Goal: Navigation & Orientation: Find specific page/section

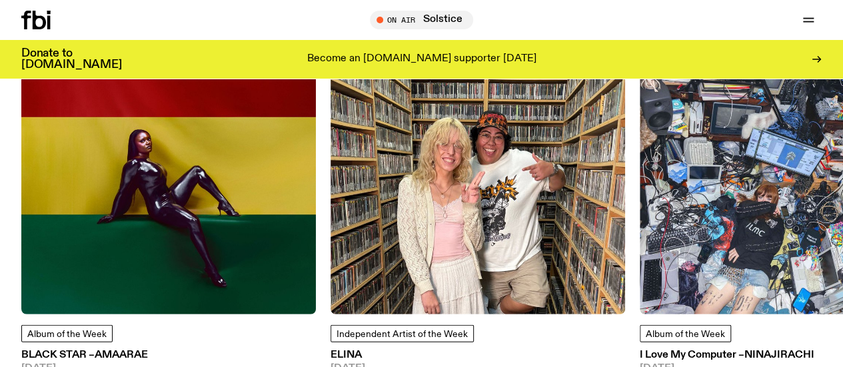
scroll to position [1655, 0]
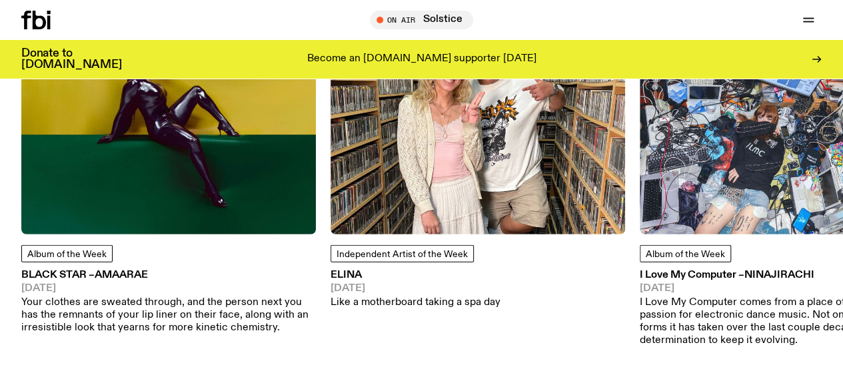
click at [60, 274] on div "Album of the Week BLACK STAR – Amaarae [DATE] Your clothes are sweated through,…" at bounding box center [168, 137] width 294 height 394
click at [68, 259] on span "Album of the Week" at bounding box center [66, 254] width 79 height 9
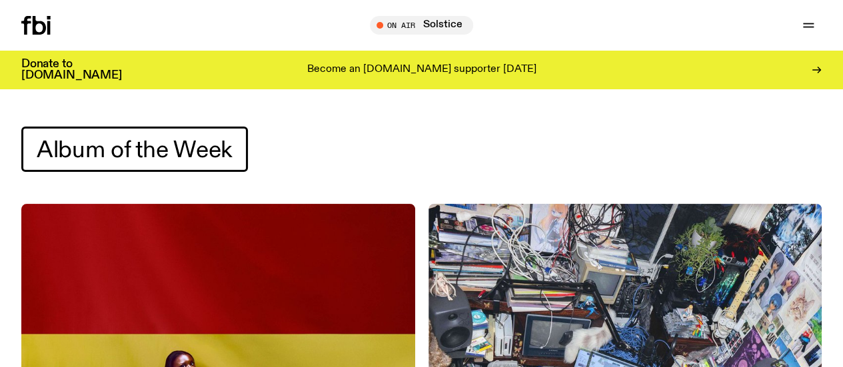
click at [54, 43] on div "Schedule Explore Read Volunteer Newsletter On Air Solstice Tune in live On Air …" at bounding box center [421, 25] width 843 height 51
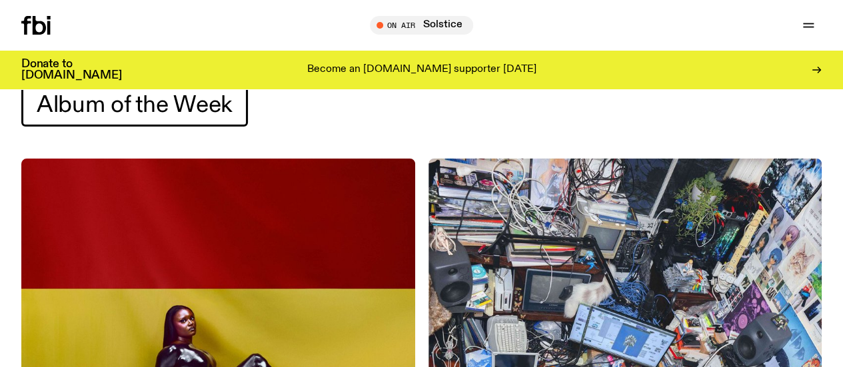
scroll to position [67, 0]
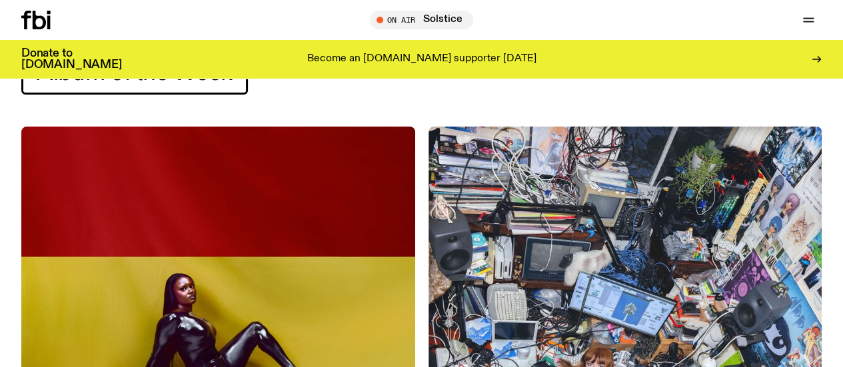
click at [35, 25] on icon at bounding box center [39, 20] width 13 height 19
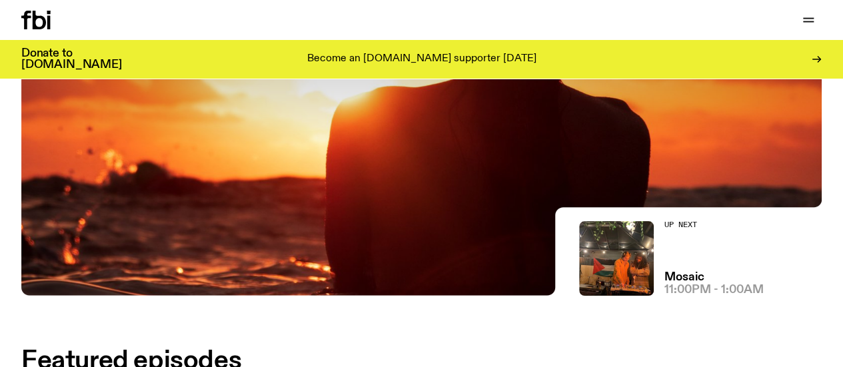
scroll to position [126, 0]
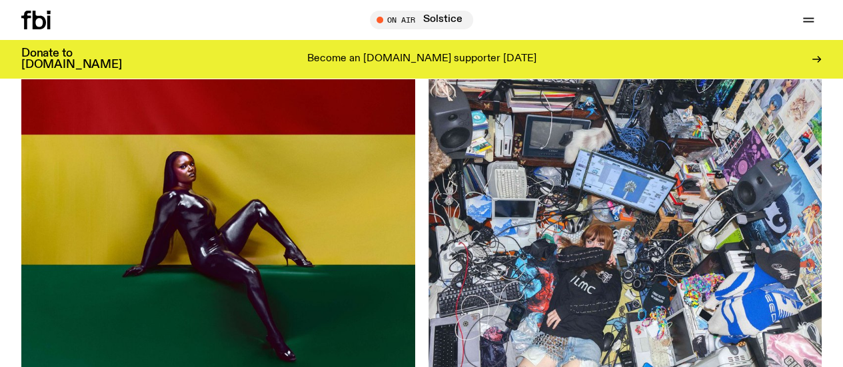
scroll to position [192, 0]
